Goal: Task Accomplishment & Management: Use online tool/utility

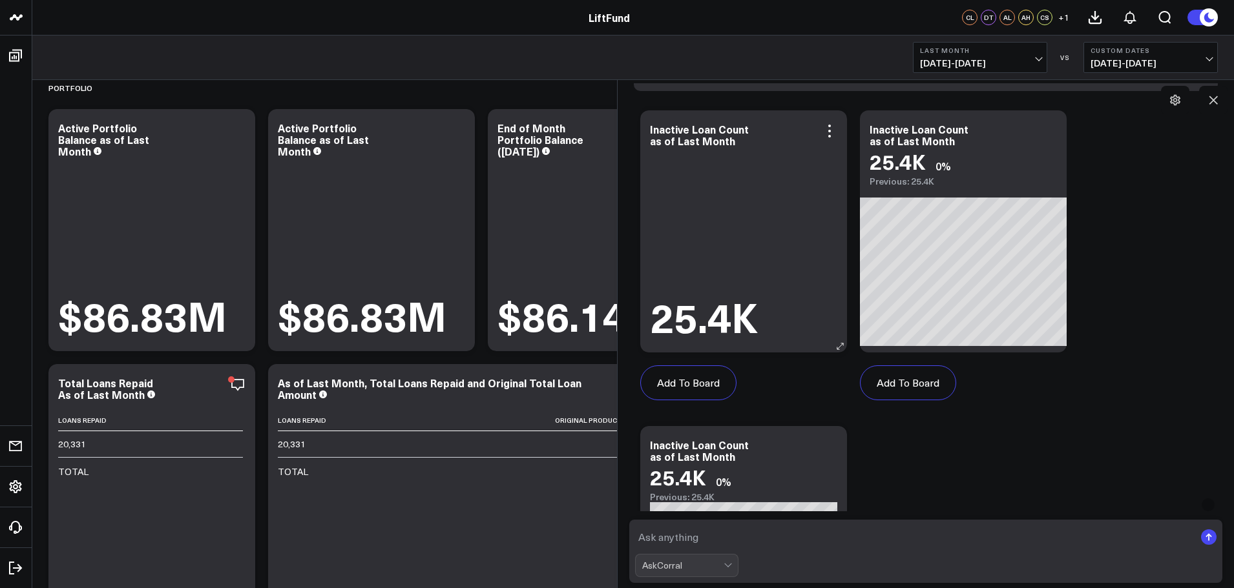
scroll to position [388, 0]
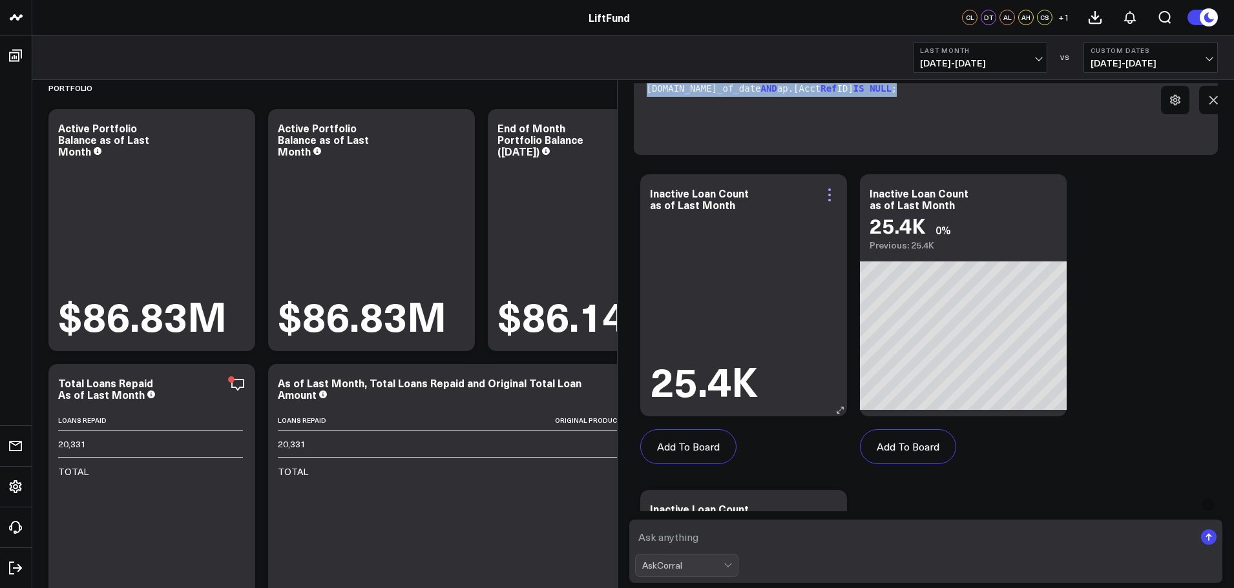
click at [828, 192] on icon at bounding box center [830, 195] width 16 height 16
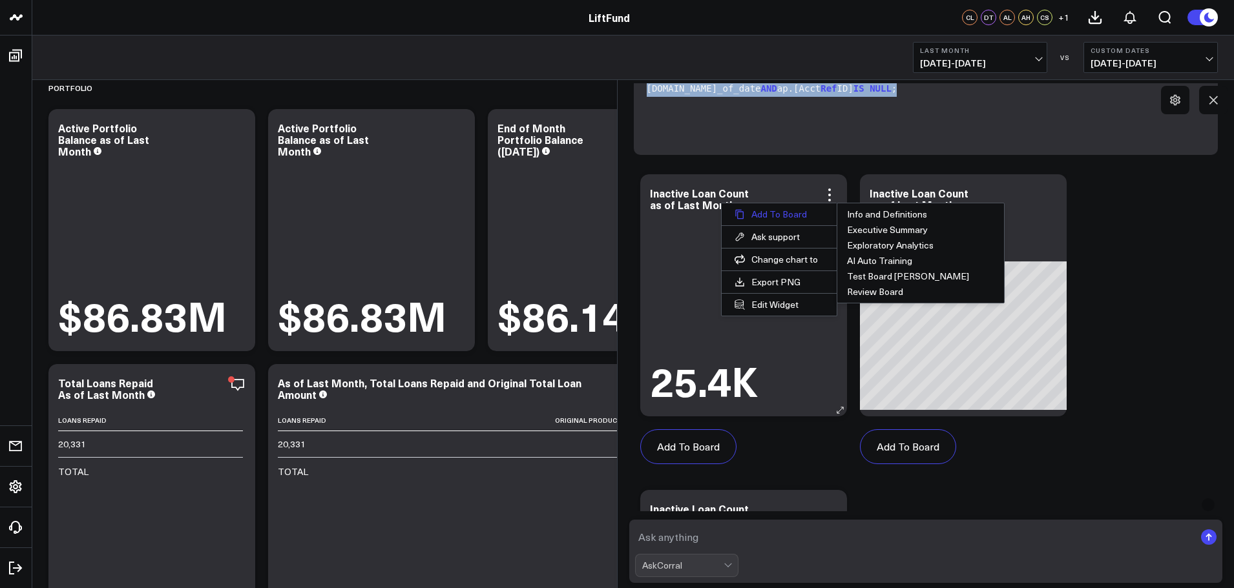
click at [787, 213] on button "Add To Board" at bounding box center [779, 214] width 115 height 22
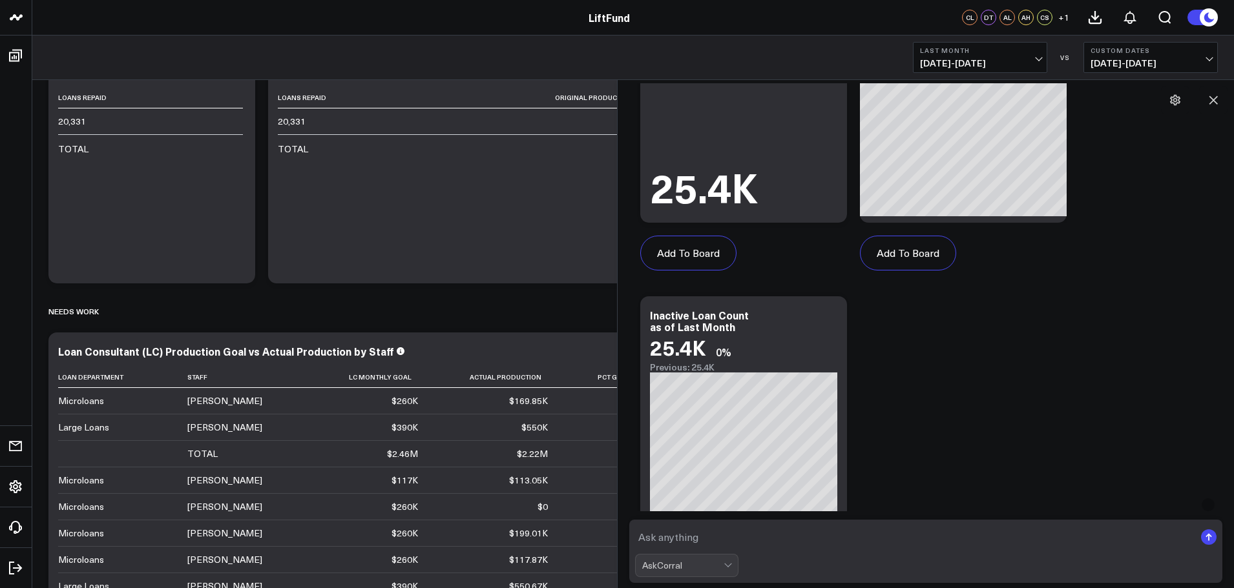
scroll to position [0, 0]
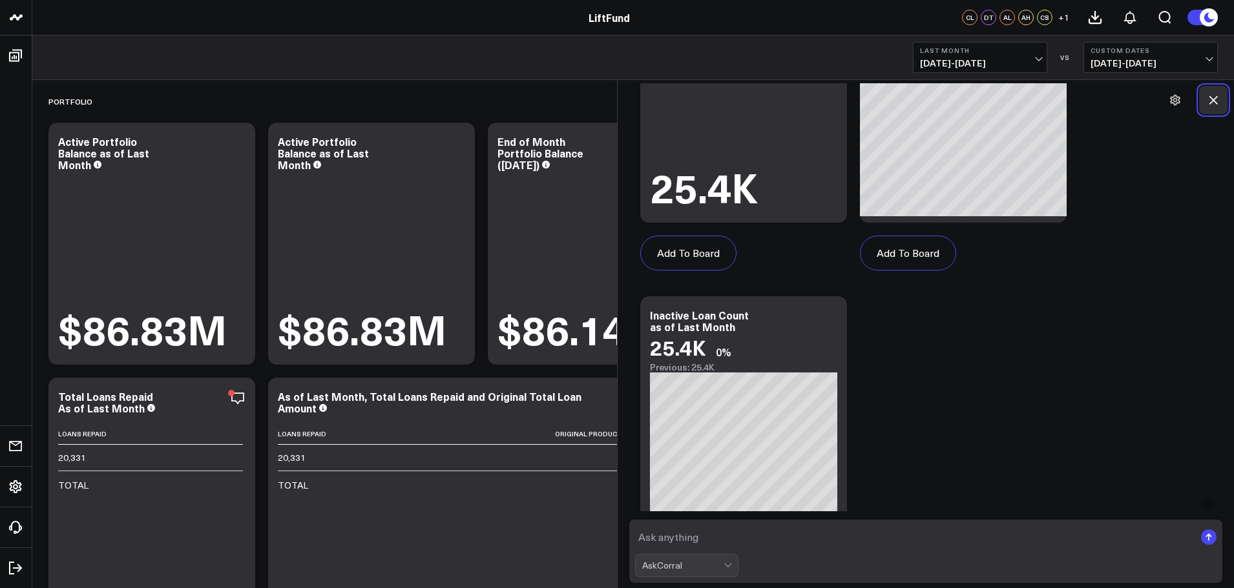
click at [1213, 96] on icon at bounding box center [1213, 100] width 13 height 13
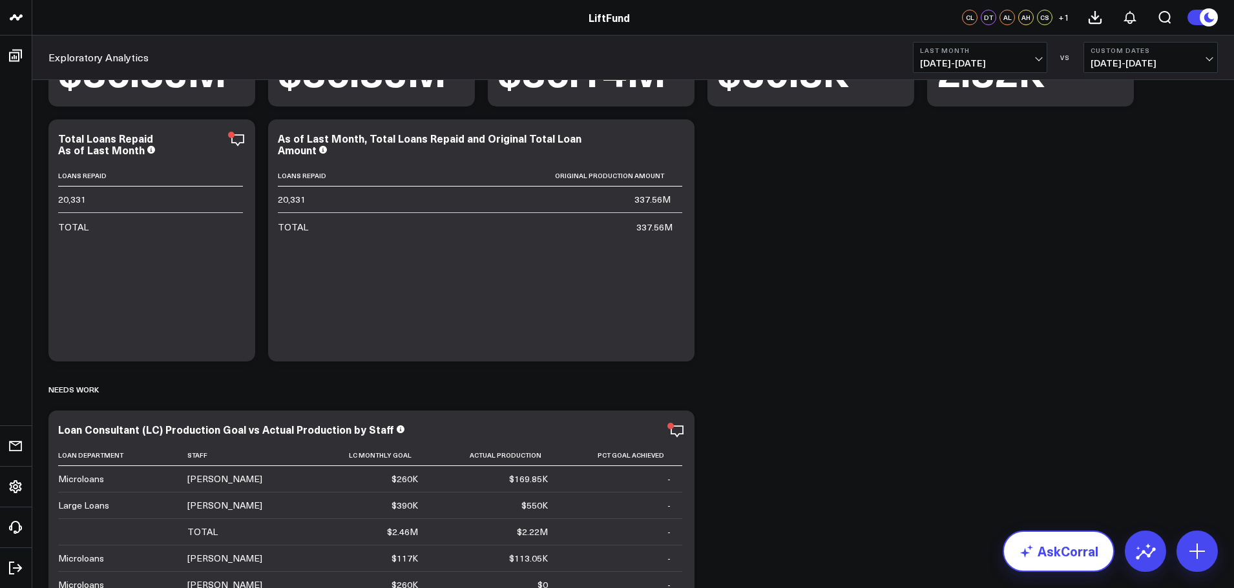
click at [1064, 560] on link "AskCorral" at bounding box center [1059, 551] width 112 height 41
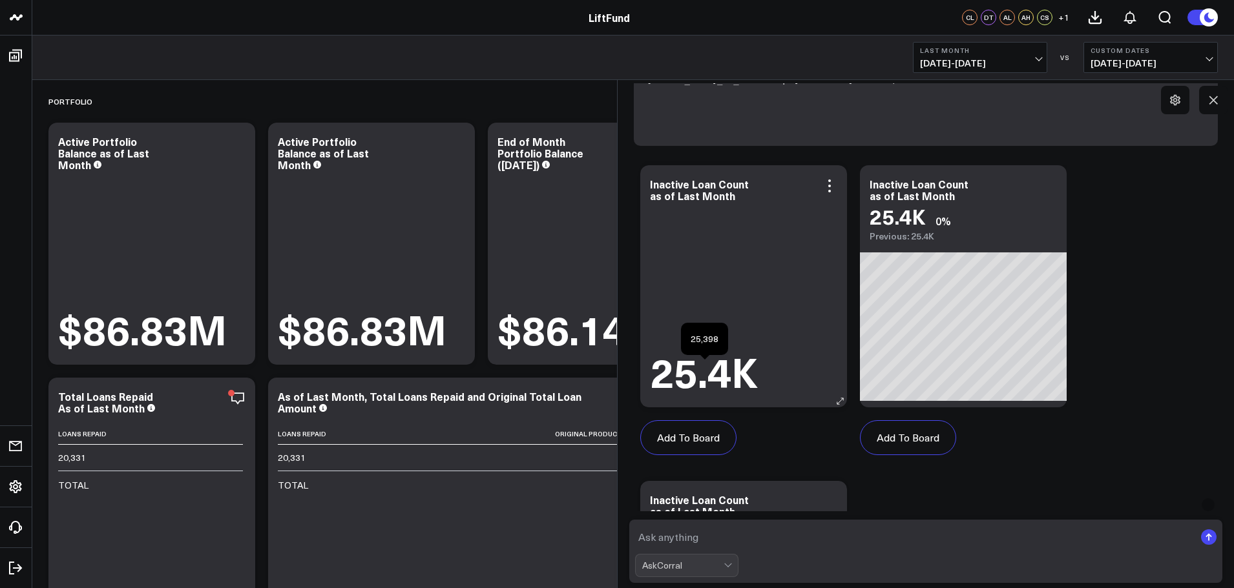
scroll to position [388, 0]
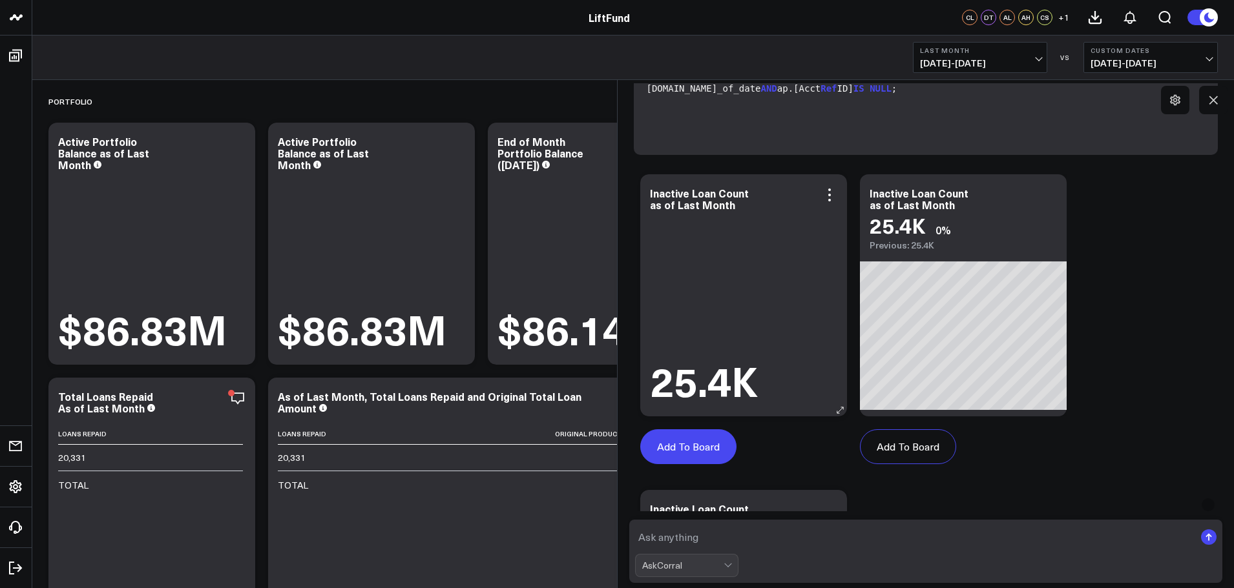
click at [678, 452] on button "Add To Board" at bounding box center [688, 447] width 96 height 35
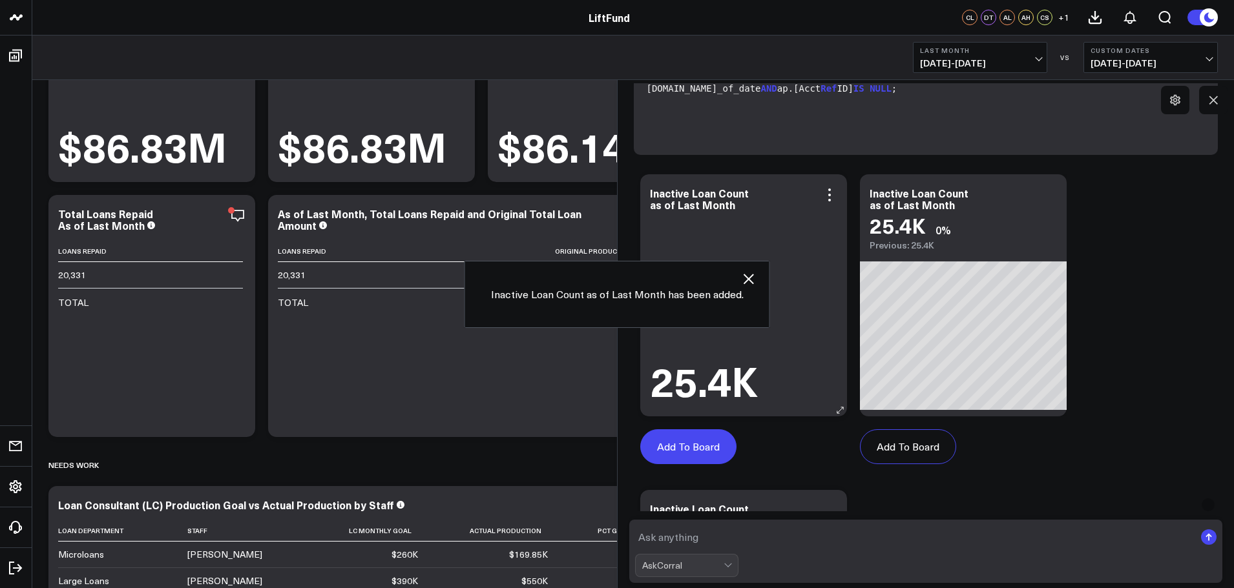
scroll to position [662, 0]
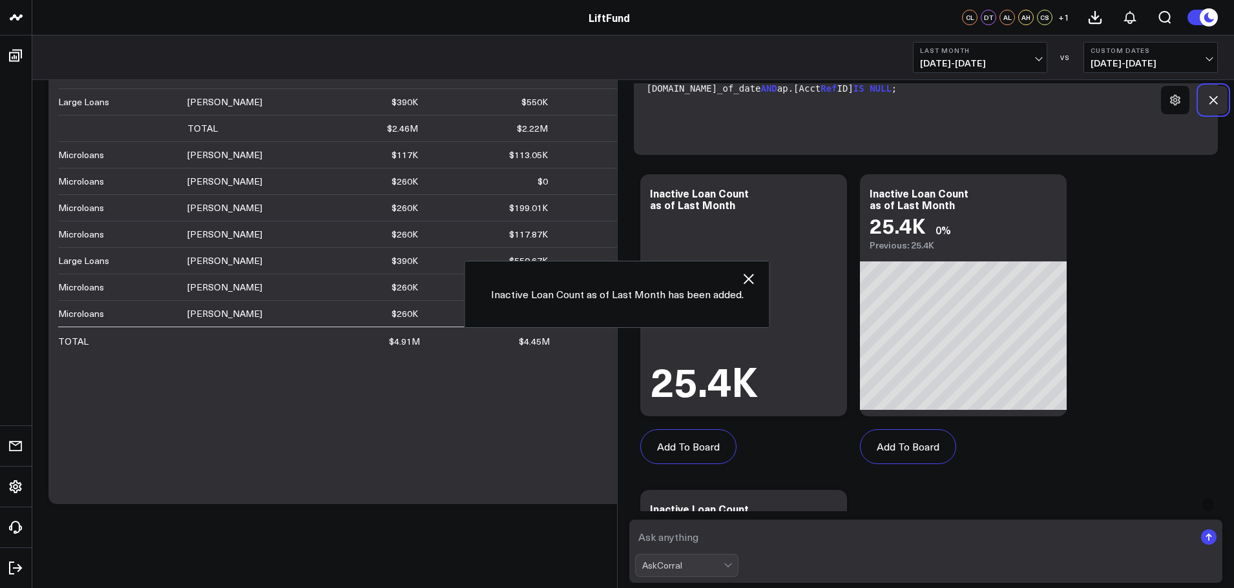
click at [1218, 100] on icon at bounding box center [1213, 100] width 13 height 13
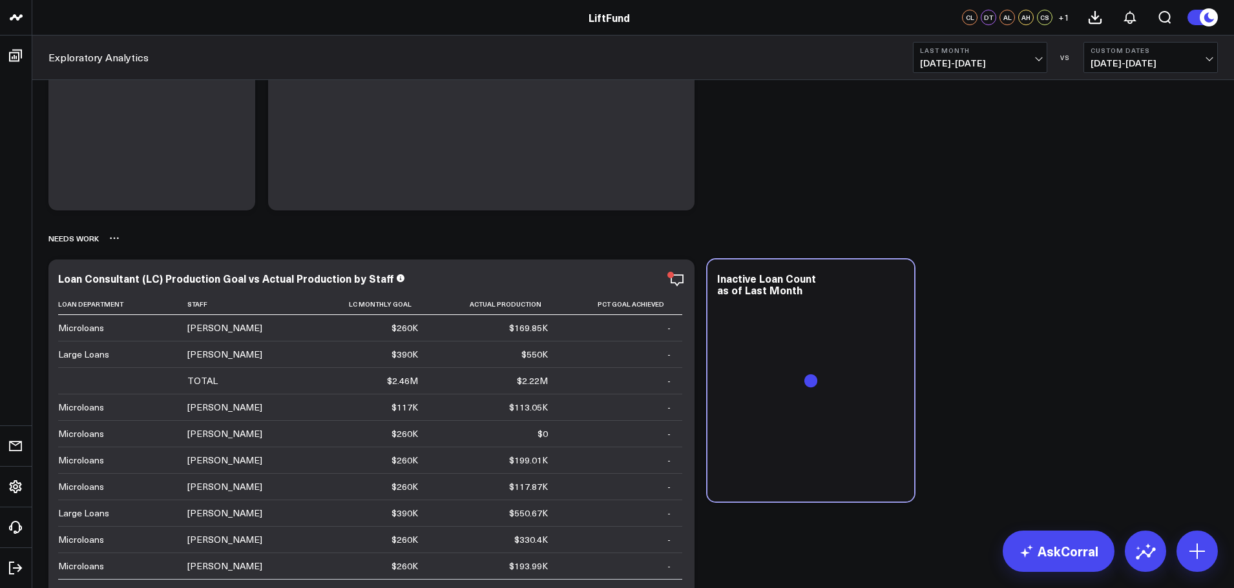
scroll to position [339, 0]
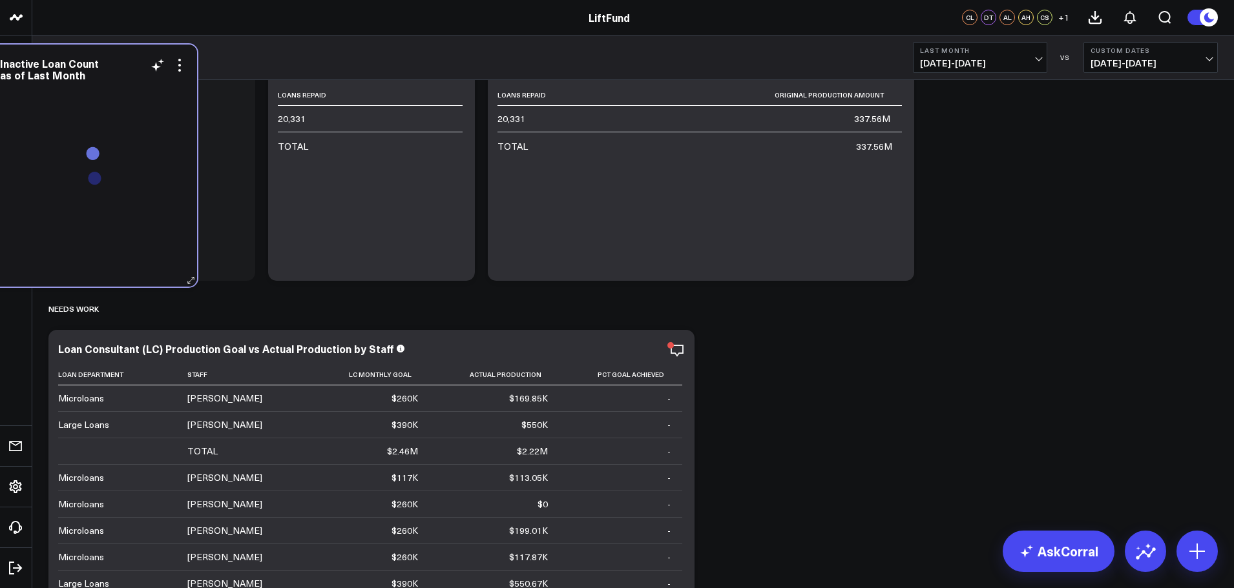
drag, startPoint x: 838, startPoint y: 437, endPoint x: 99, endPoint y: 208, distance: 774.2
click at [99, 208] on div at bounding box center [93, 179] width 187 height 190
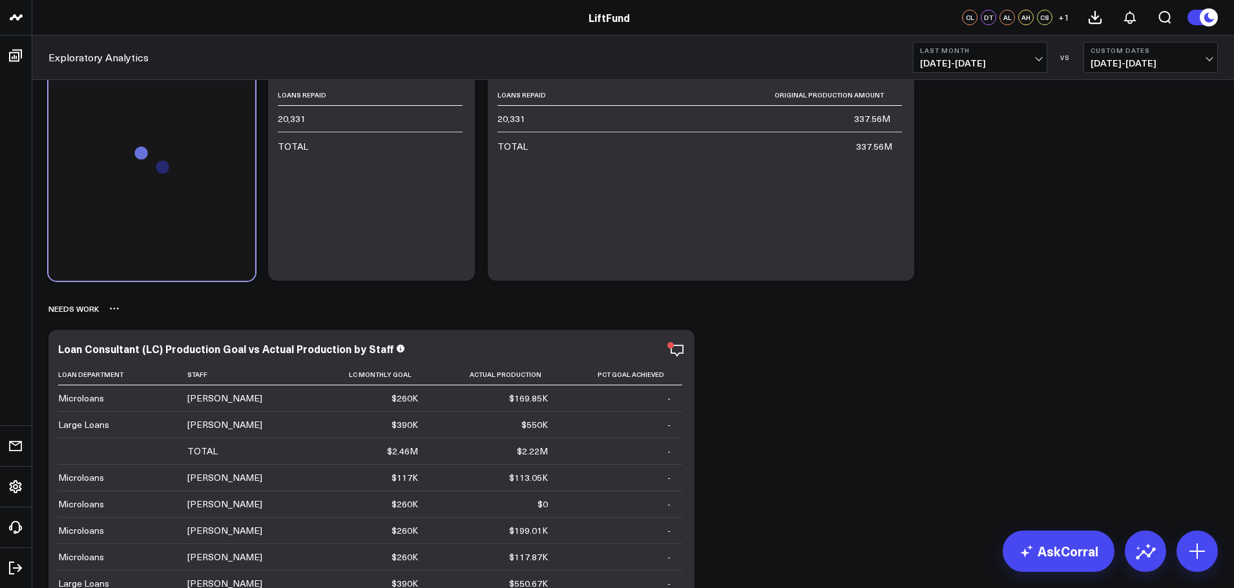
scroll to position [275, 0]
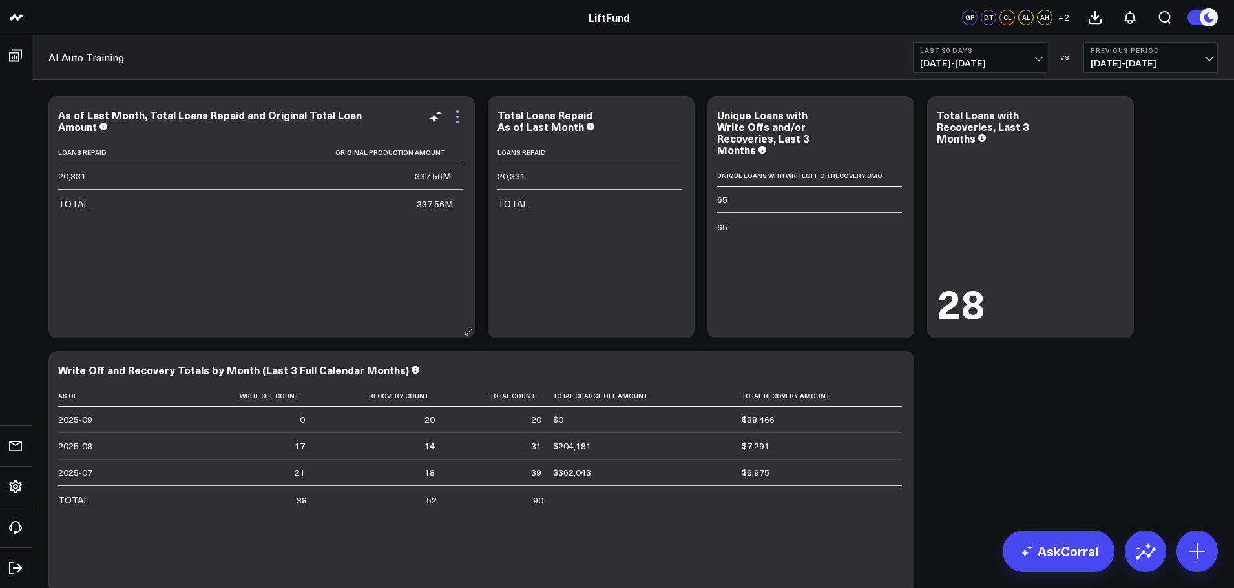
click at [457, 117] on icon at bounding box center [457, 117] width 3 height 3
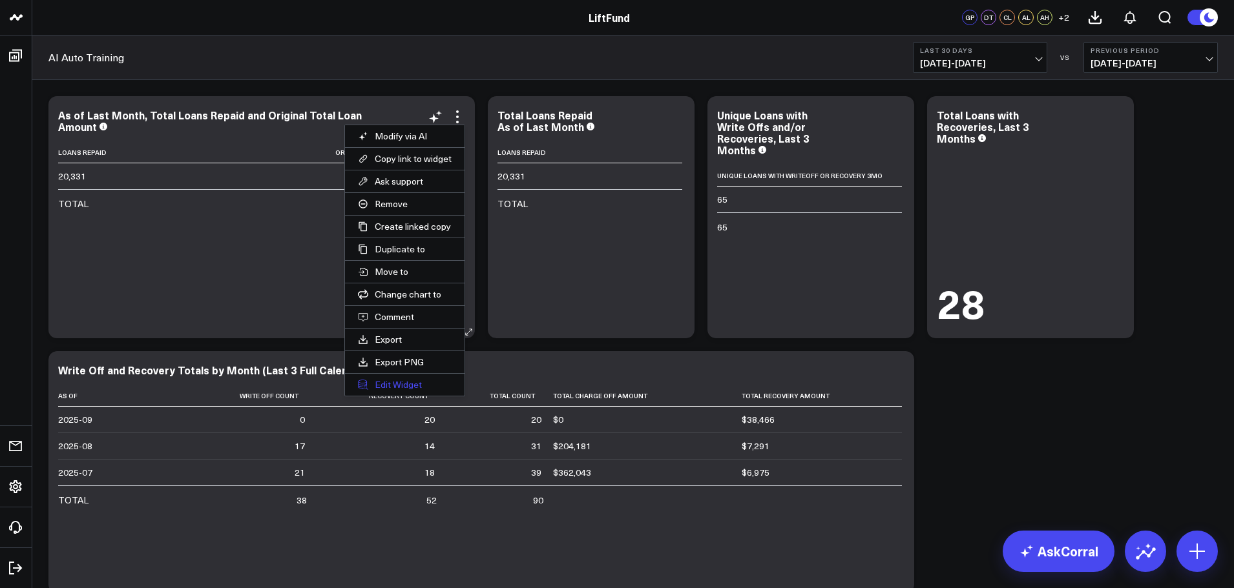
click at [396, 382] on button "Edit Widget" at bounding box center [405, 385] width 120 height 22
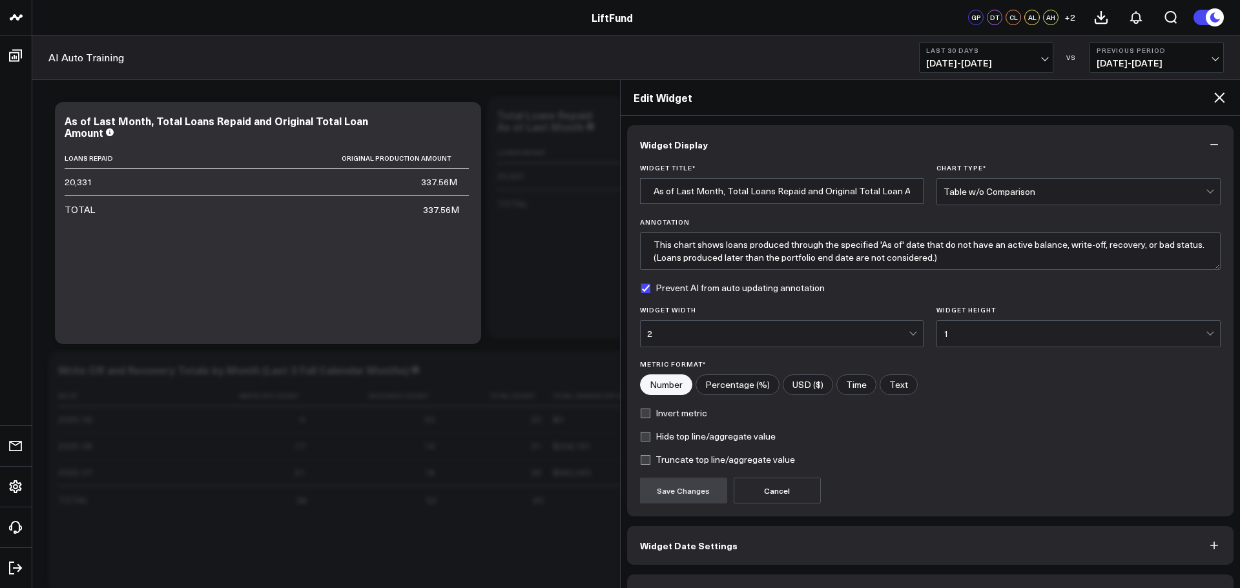
scroll to position [35, 0]
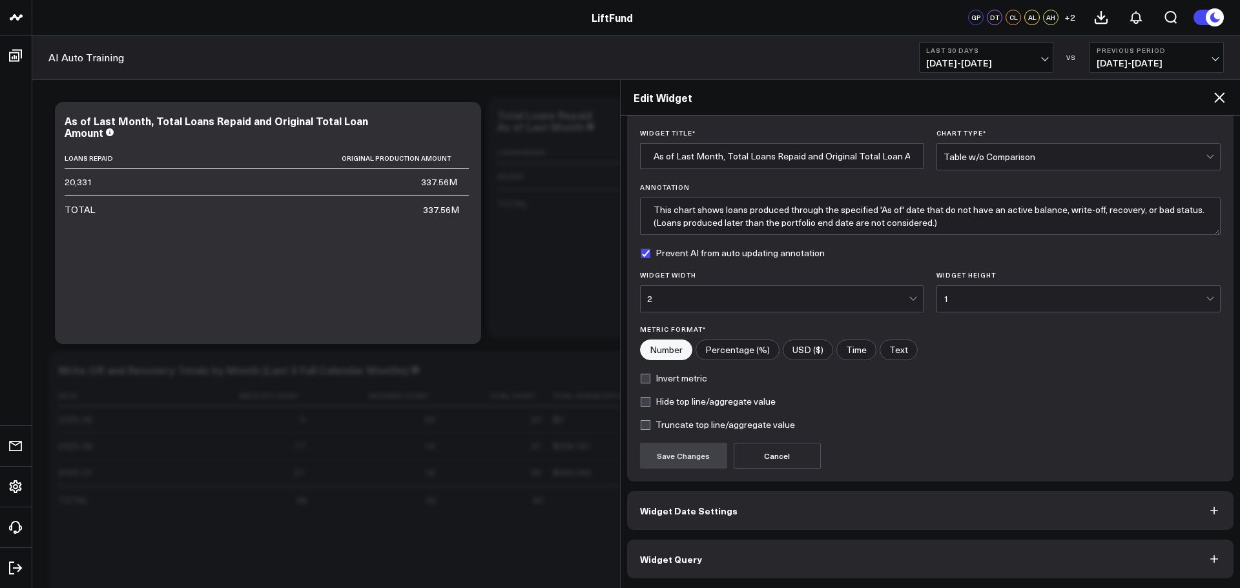
click at [723, 561] on button "Widget Query" at bounding box center [930, 559] width 607 height 39
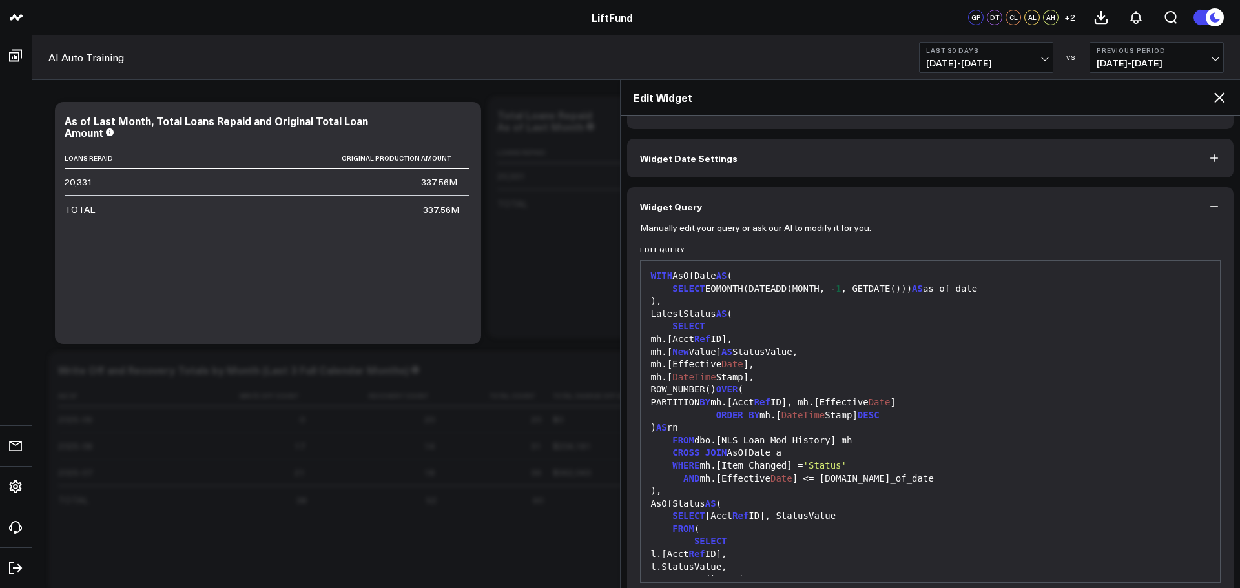
scroll to position [258, 0]
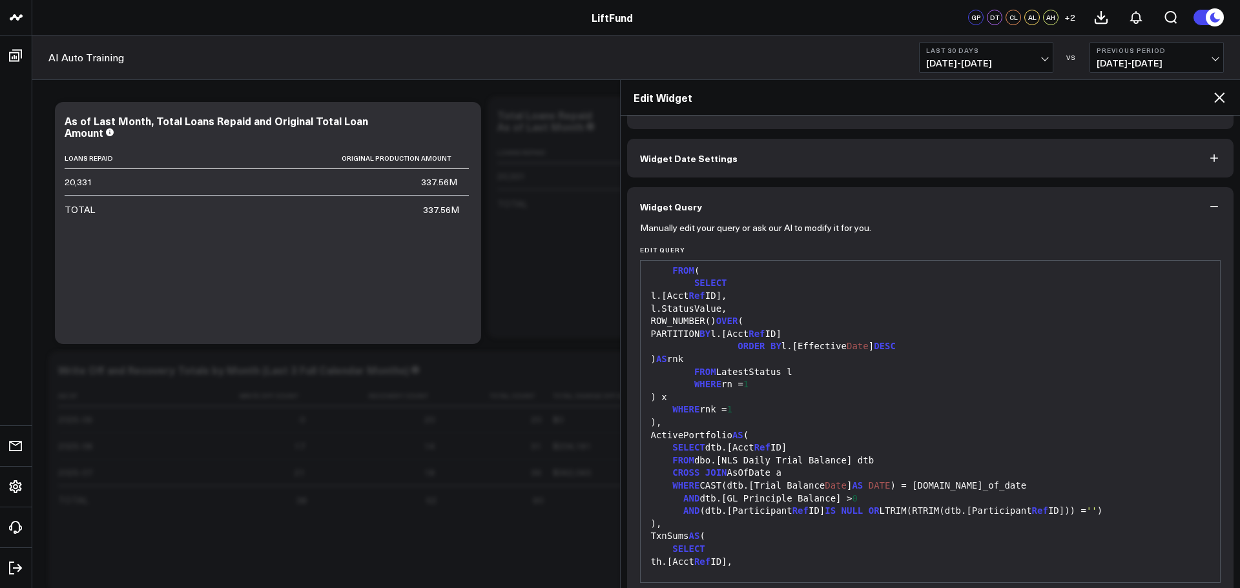
click at [776, 382] on div "WHERE rn = 1" at bounding box center [930, 385] width 567 height 13
click at [715, 464] on div "FROM dbo. [ NLS Daily Trial Balance ] dtb" at bounding box center [930, 461] width 567 height 13
click at [729, 466] on div "FROM dbo. [ NLS Daily Trial Balance ] dtb" at bounding box center [930, 461] width 567 height 13
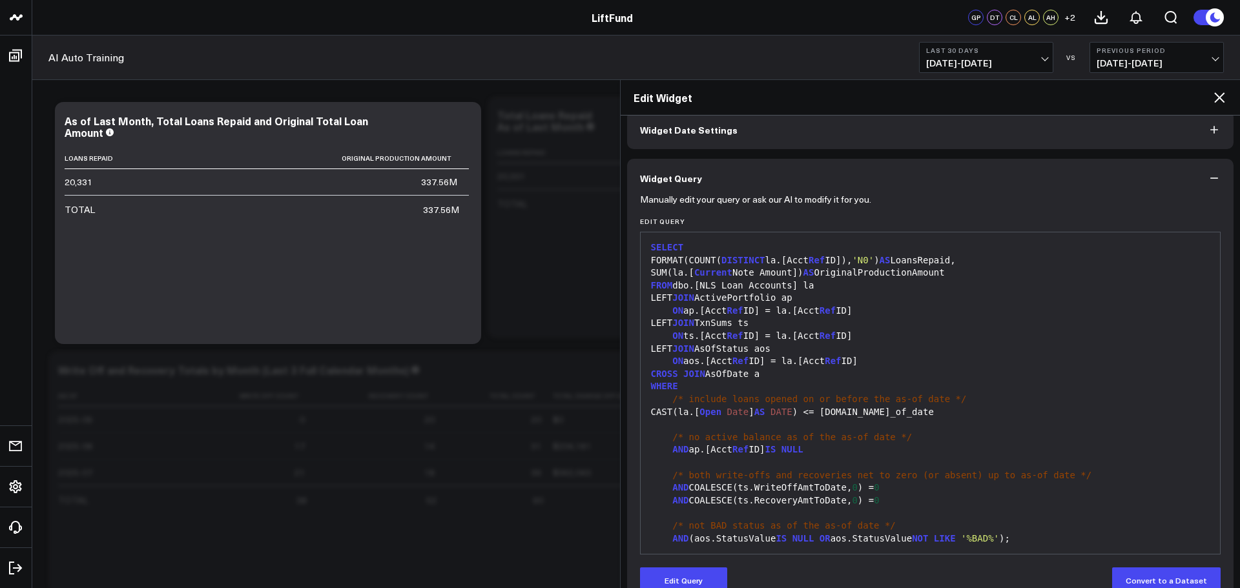
scroll to position [91, 0]
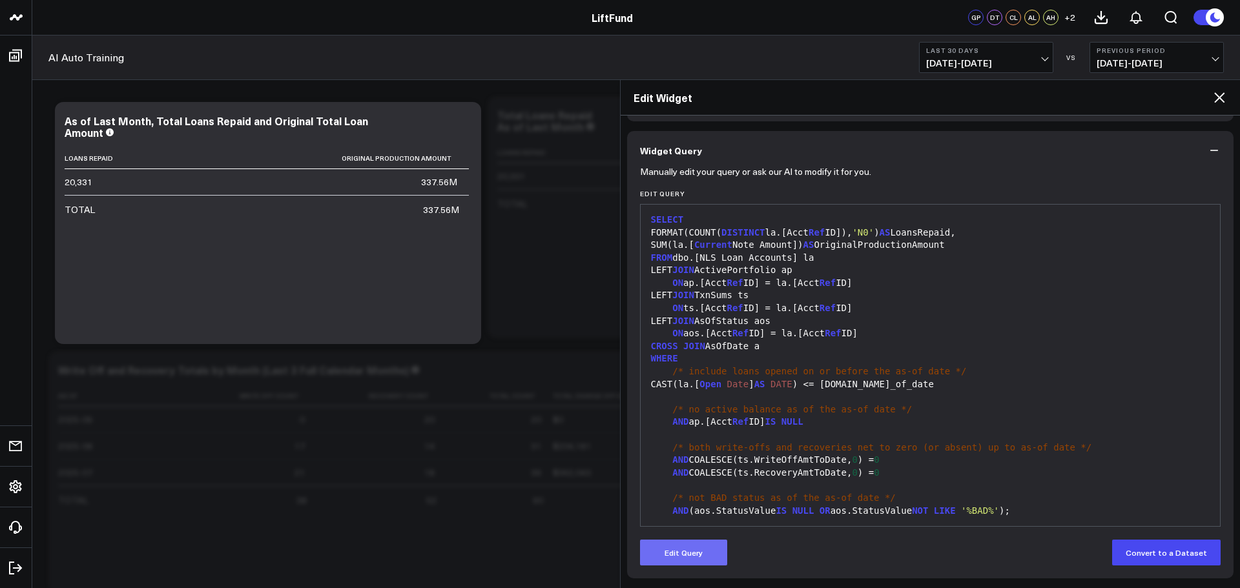
click at [695, 552] on button "Edit Query" at bounding box center [683, 553] width 87 height 26
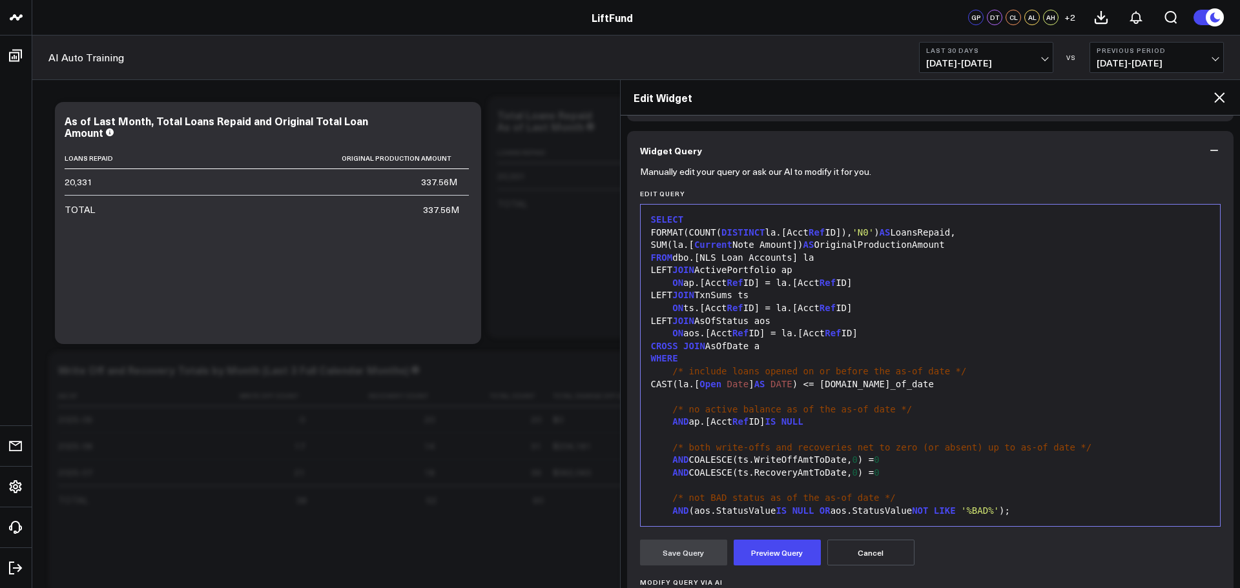
click at [797, 467] on div "AND COALESCE(ts.RecoveryAmtToDate, 0 ) = 0" at bounding box center [930, 473] width 567 height 13
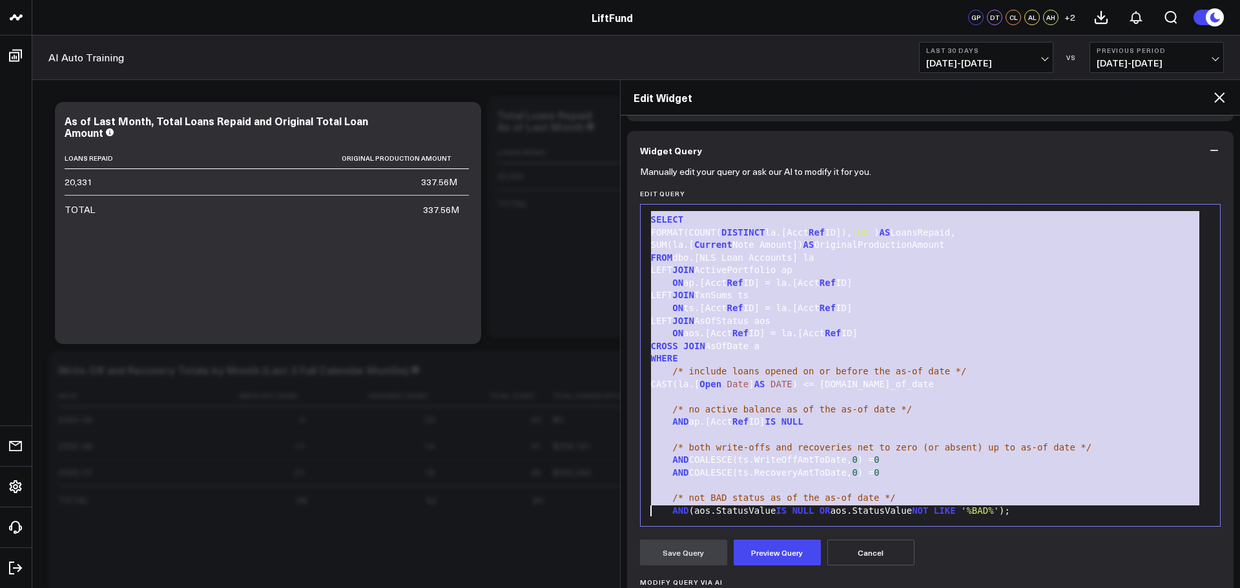
copy div "CROSS JOIN AsOfDate a WHERE CAST(dtb.[Trial Balance Date ] AS DATE ) = a.as_of_…"
